Goal: Check status: Check status

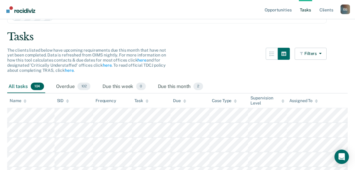
scroll to position [24, 0]
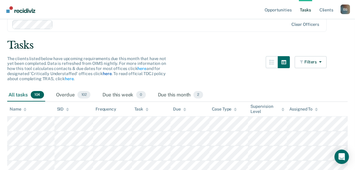
click at [107, 73] on link "here" at bounding box center [107, 73] width 9 height 5
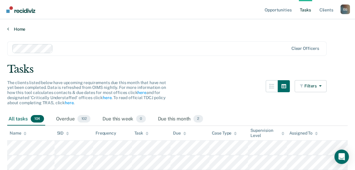
click at [19, 30] on link "Home" at bounding box center [177, 29] width 340 height 5
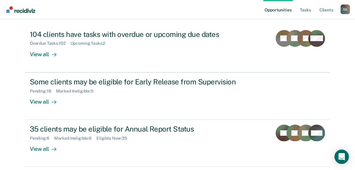
scroll to position [72, 0]
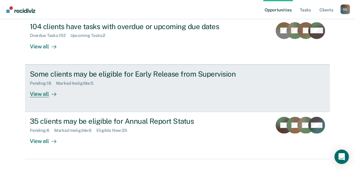
click at [44, 93] on div "View all" at bounding box center [47, 92] width 34 height 12
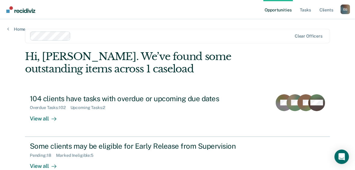
scroll to position [72, 0]
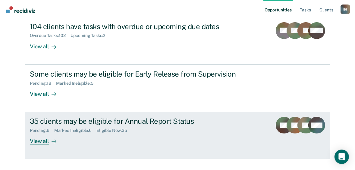
click at [40, 140] on div "View all" at bounding box center [47, 139] width 34 height 12
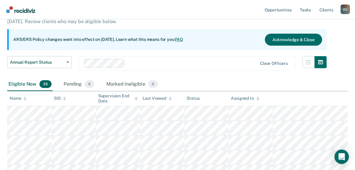
scroll to position [48, 0]
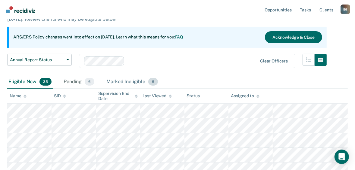
click at [127, 80] on div "Marked Ineligible 6" at bounding box center [132, 82] width 54 height 13
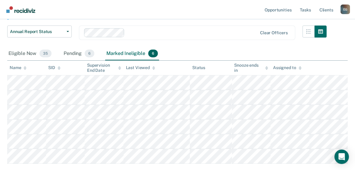
scroll to position [76, 0]
click at [76, 53] on div "Pending 6" at bounding box center [78, 54] width 33 height 13
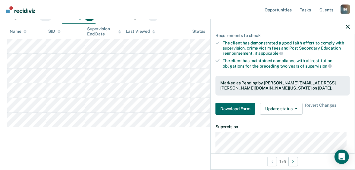
scroll to position [75, 0]
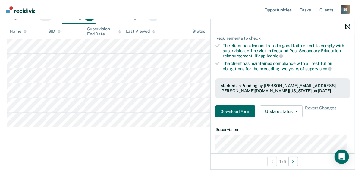
click at [348, 26] on icon "button" at bounding box center [347, 27] width 4 height 4
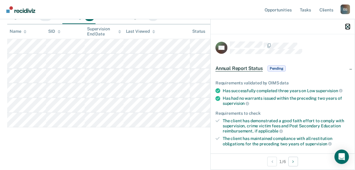
drag, startPoint x: 348, startPoint y: 28, endPoint x: 337, endPoint y: 26, distance: 11.1
click at [348, 28] on icon "button" at bounding box center [347, 27] width 4 height 4
click at [245, 68] on span "Annual Report Status" at bounding box center [238, 69] width 47 height 6
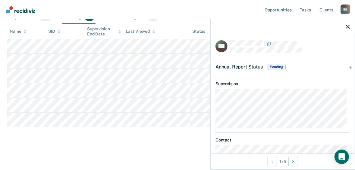
scroll to position [0, 0]
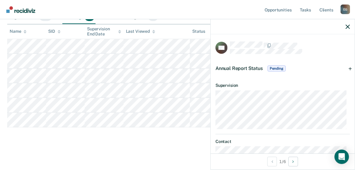
click at [276, 68] on span "Pending" at bounding box center [276, 69] width 18 height 6
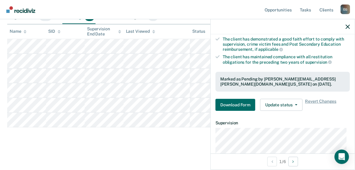
scroll to position [72, 0]
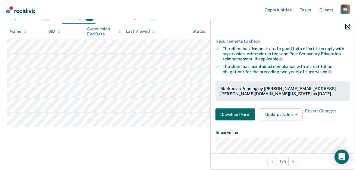
click at [348, 27] on icon "button" at bounding box center [347, 27] width 4 height 4
